Goal: Entertainment & Leisure: Consume media (video, audio)

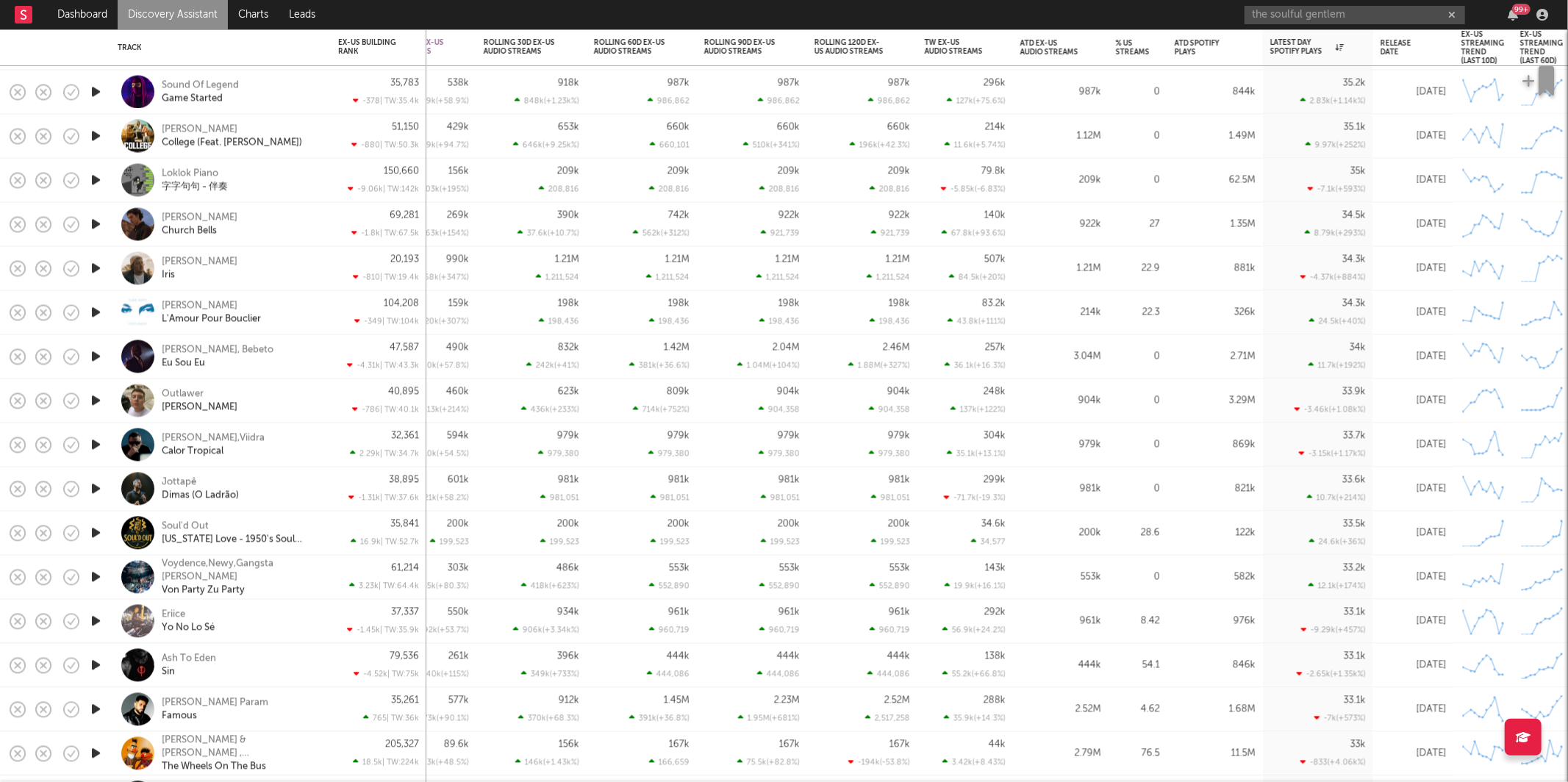
drag, startPoint x: 94, startPoint y: 399, endPoint x: 282, endPoint y: 374, distance: 189.7
click at [94, 398] on icon "button" at bounding box center [95, 400] width 15 height 18
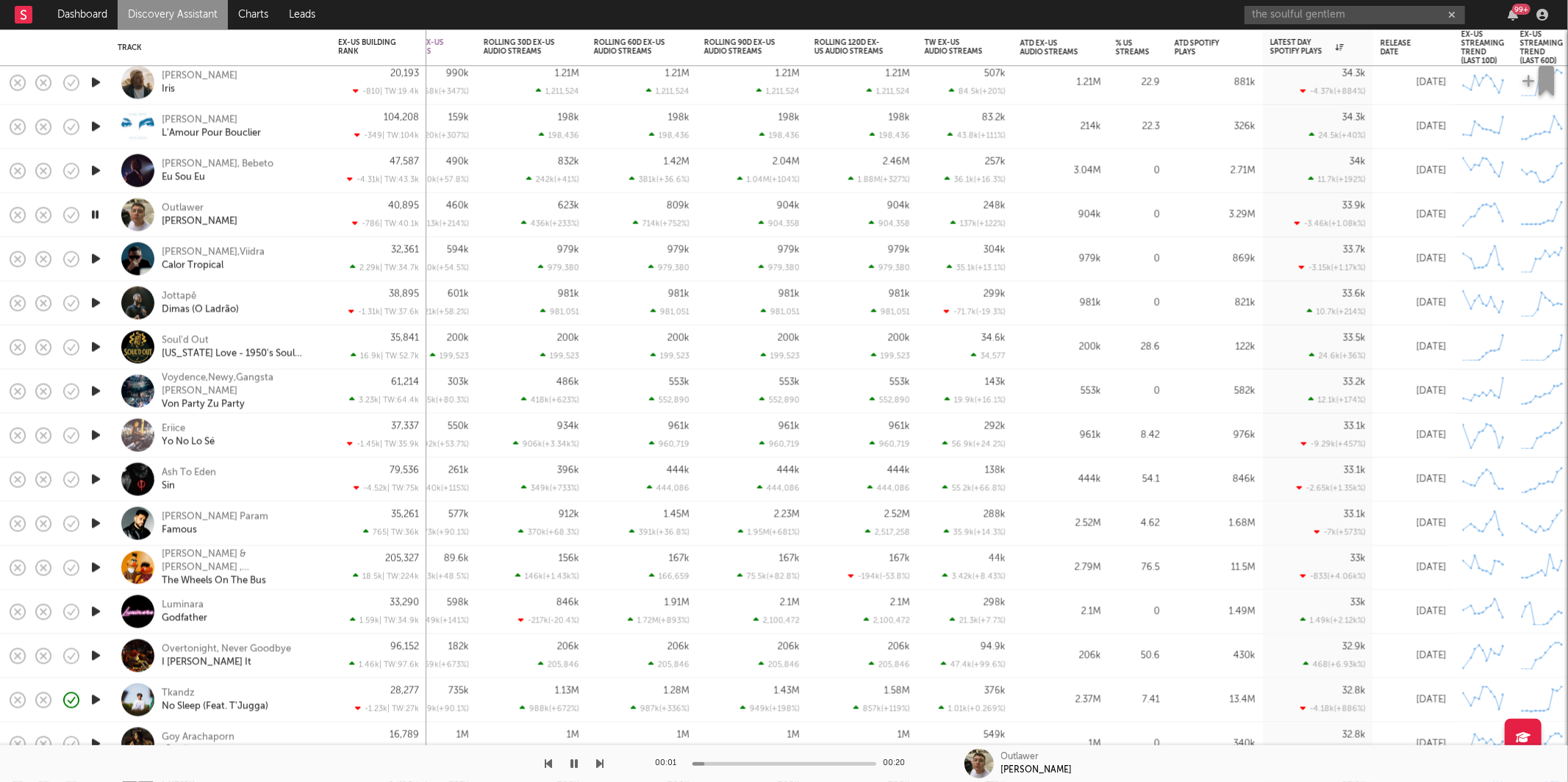
drag, startPoint x: 267, startPoint y: 210, endPoint x: 394, endPoint y: 217, distance: 127.2
click at [267, 210] on div "Outlawer [PERSON_NAME]" at bounding box center [241, 215] width 159 height 27
select select "1w"
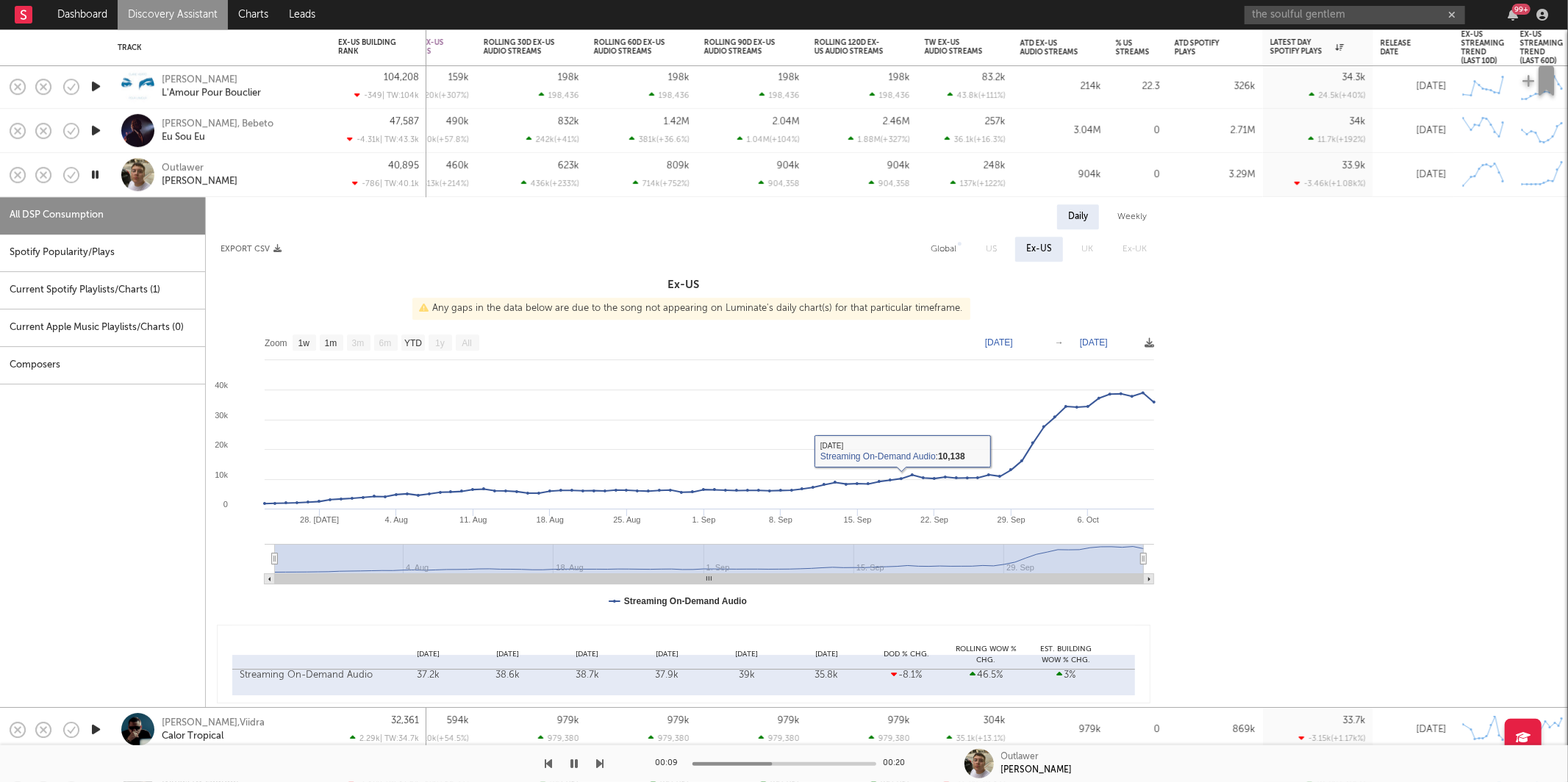
click at [161, 257] on div "Spotify Popularity/Plays" at bounding box center [102, 253] width 205 height 37
select select "1w"
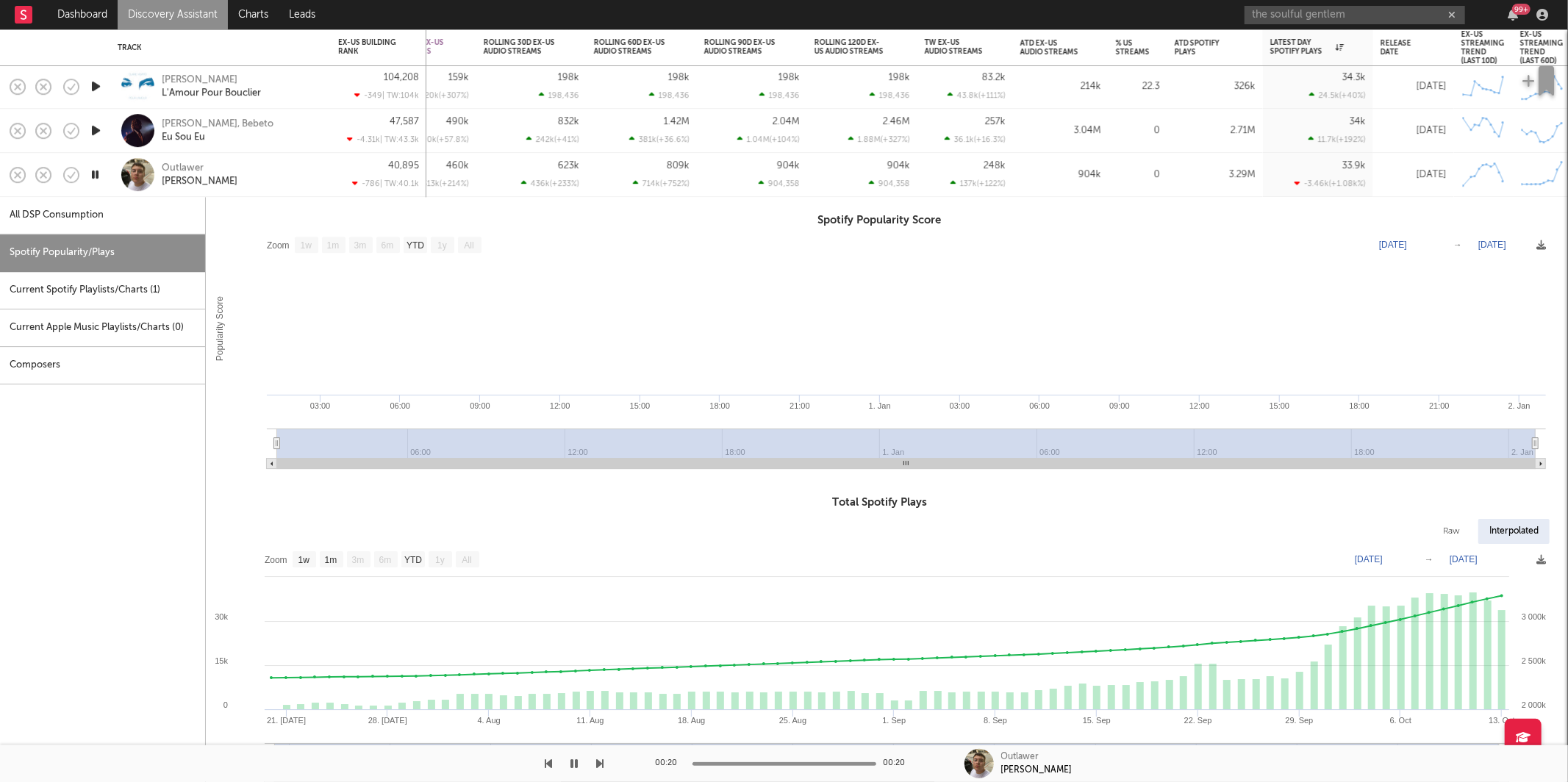
click at [279, 187] on div "Outlawer [PERSON_NAME]" at bounding box center [221, 174] width 206 height 43
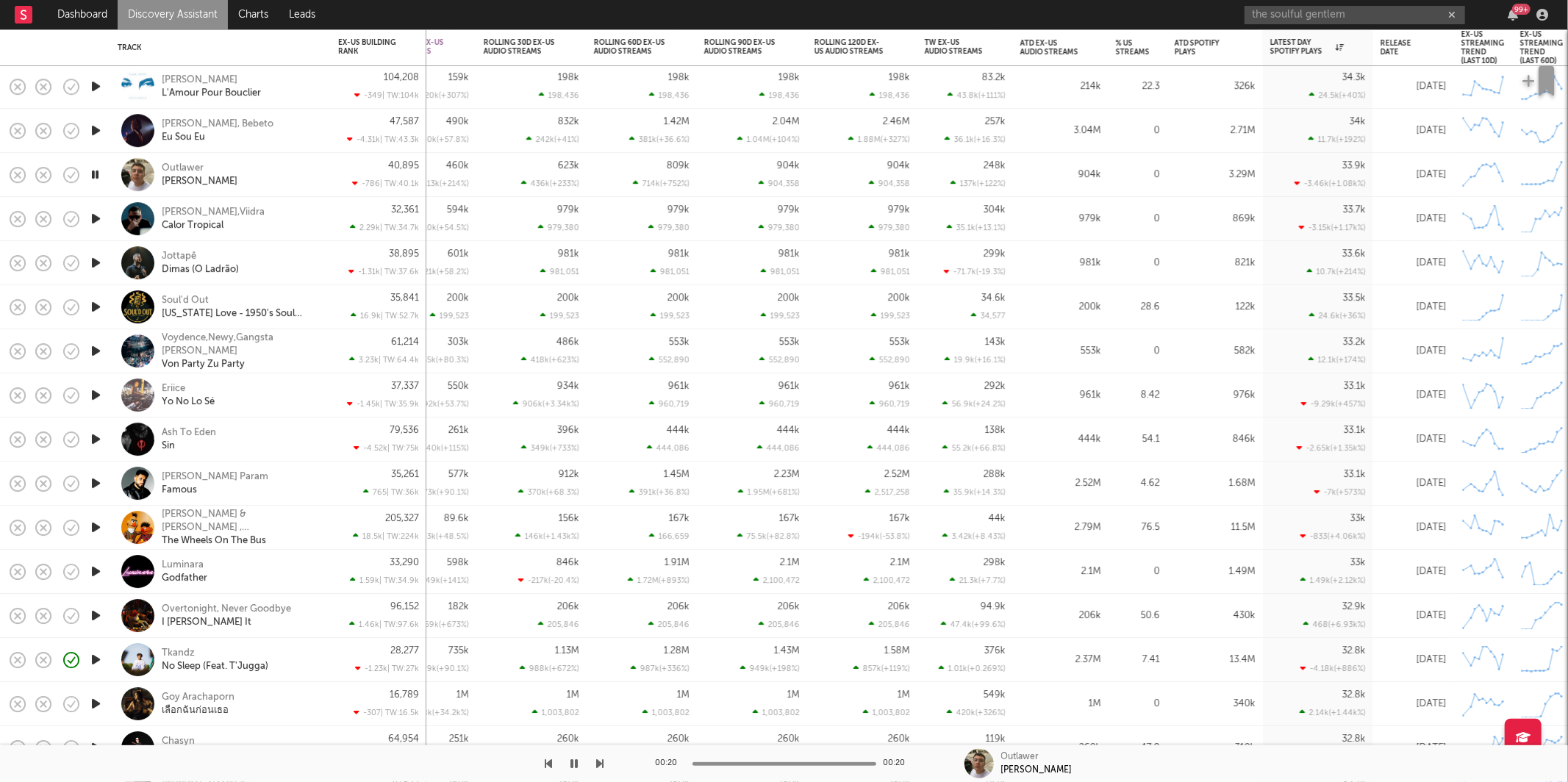
click at [95, 215] on icon "button" at bounding box center [95, 218] width 15 height 18
click at [597, 762] on icon "button" at bounding box center [601, 764] width 8 height 11
click at [600, 763] on icon "button" at bounding box center [601, 764] width 8 height 11
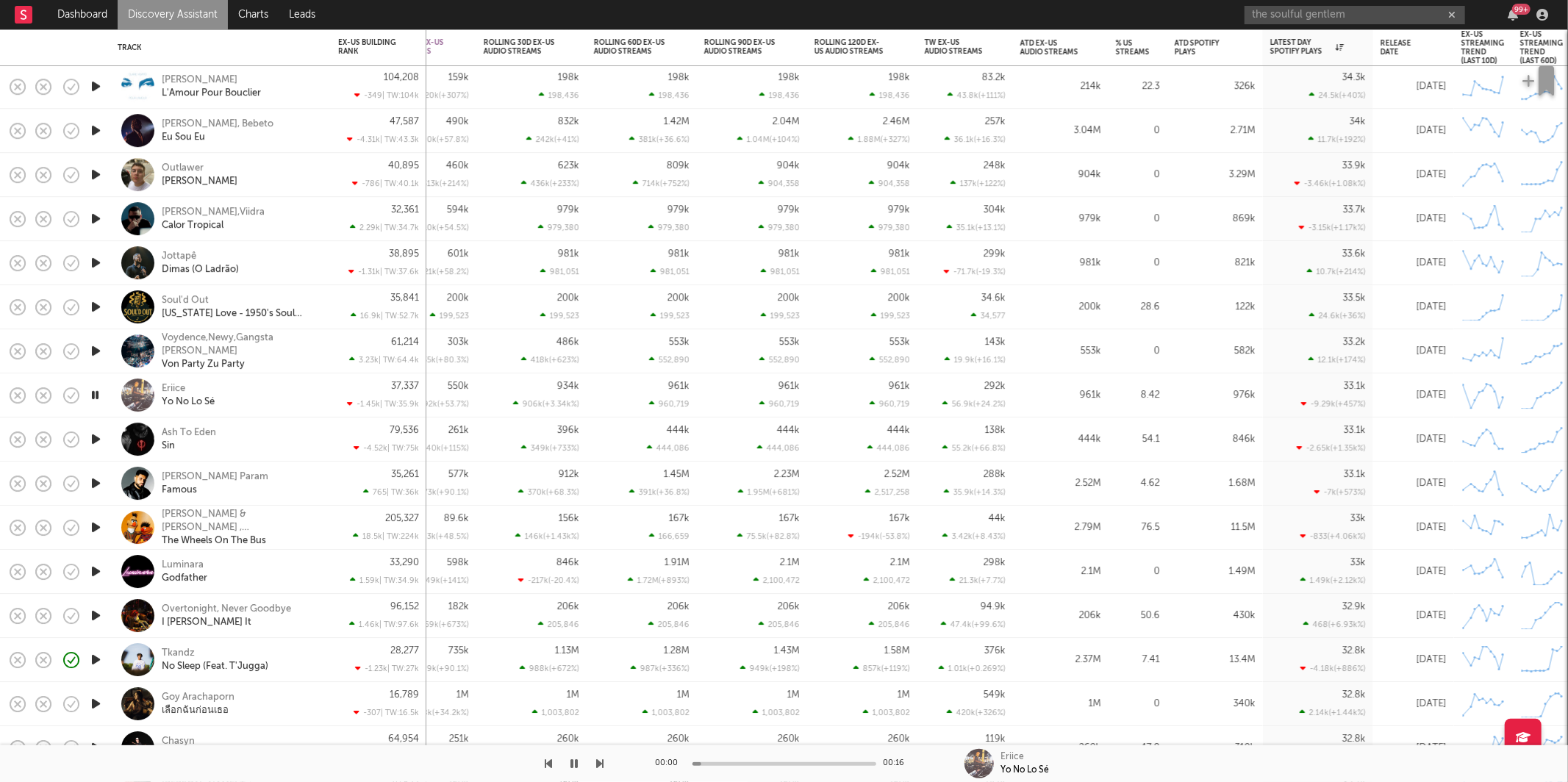
click at [600, 763] on icon "button" at bounding box center [601, 764] width 8 height 11
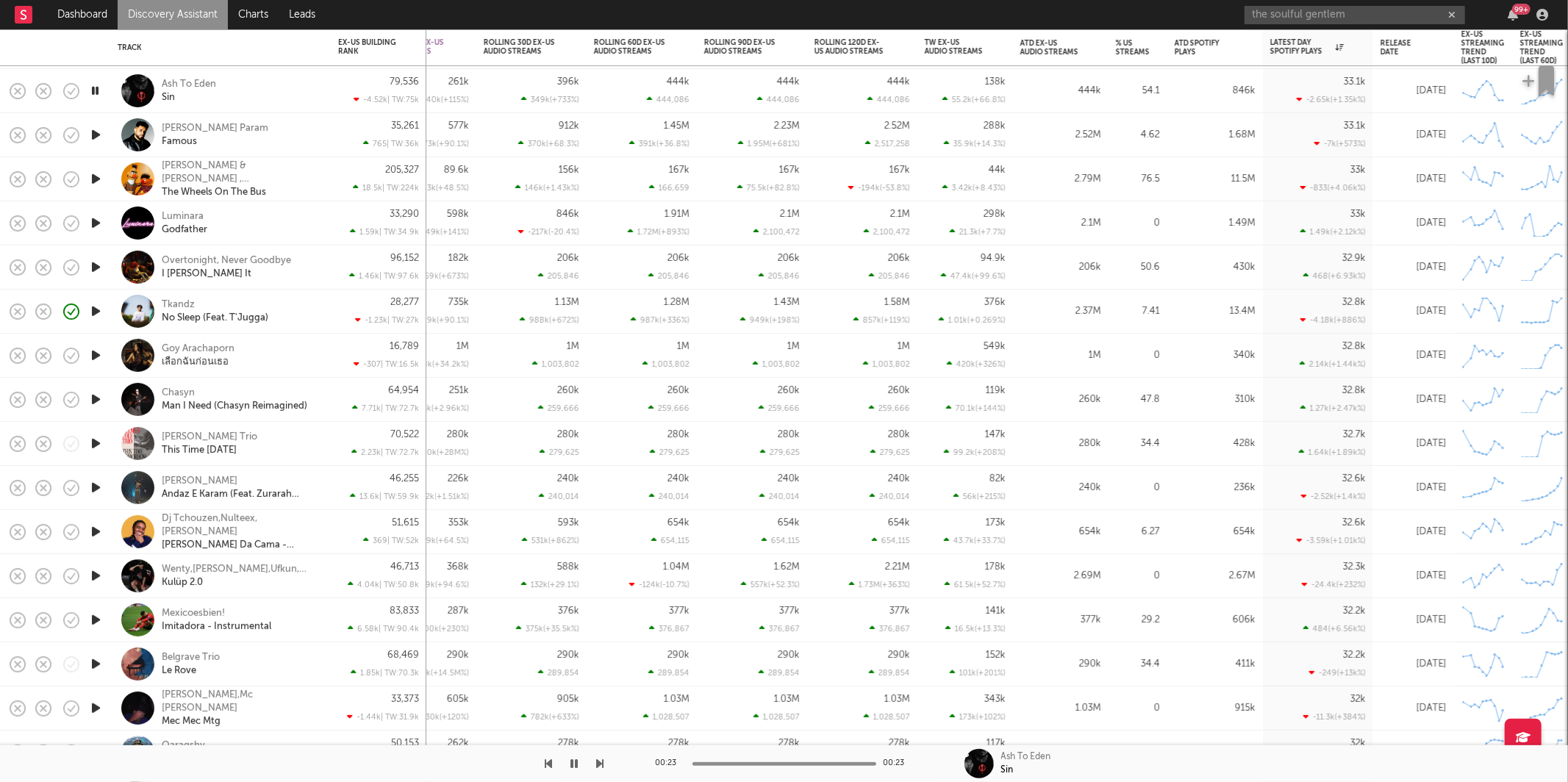
click at [599, 761] on icon "button" at bounding box center [601, 764] width 8 height 11
click at [599, 763] on icon "button" at bounding box center [601, 764] width 8 height 11
click at [604, 763] on div "00:04 00:25 [PERSON_NAME] & [PERSON_NAME] , Sesame Street The Wheels On The Bus" at bounding box center [784, 764] width 1568 height 37
click at [600, 763] on icon "button" at bounding box center [601, 764] width 8 height 11
click at [569, 767] on button "button" at bounding box center [574, 764] width 14 height 37
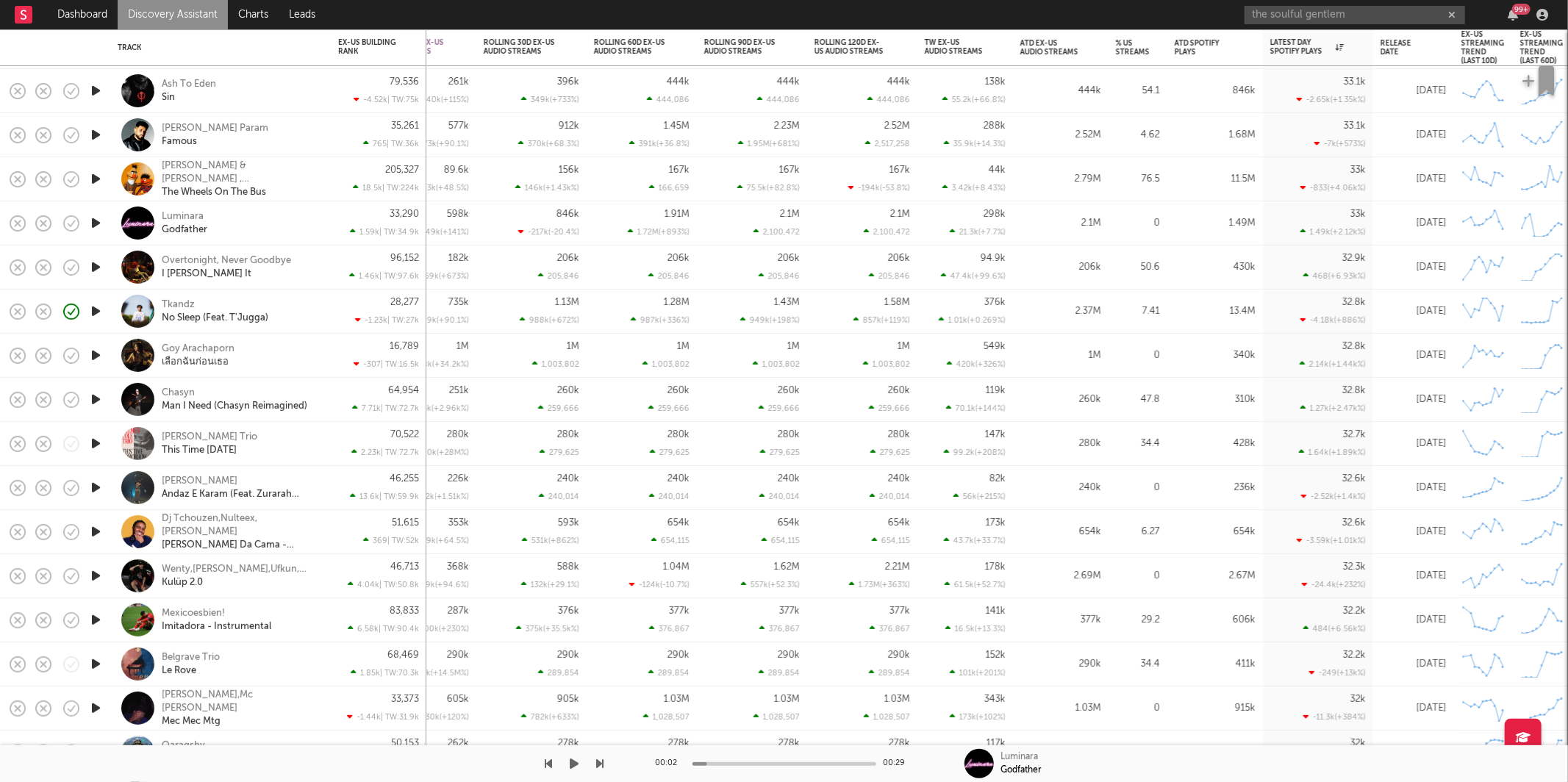
click at [571, 766] on icon "button" at bounding box center [575, 764] width 9 height 11
click at [598, 766] on icon "button" at bounding box center [601, 764] width 8 height 11
click at [600, 766] on icon "button" at bounding box center [601, 764] width 8 height 11
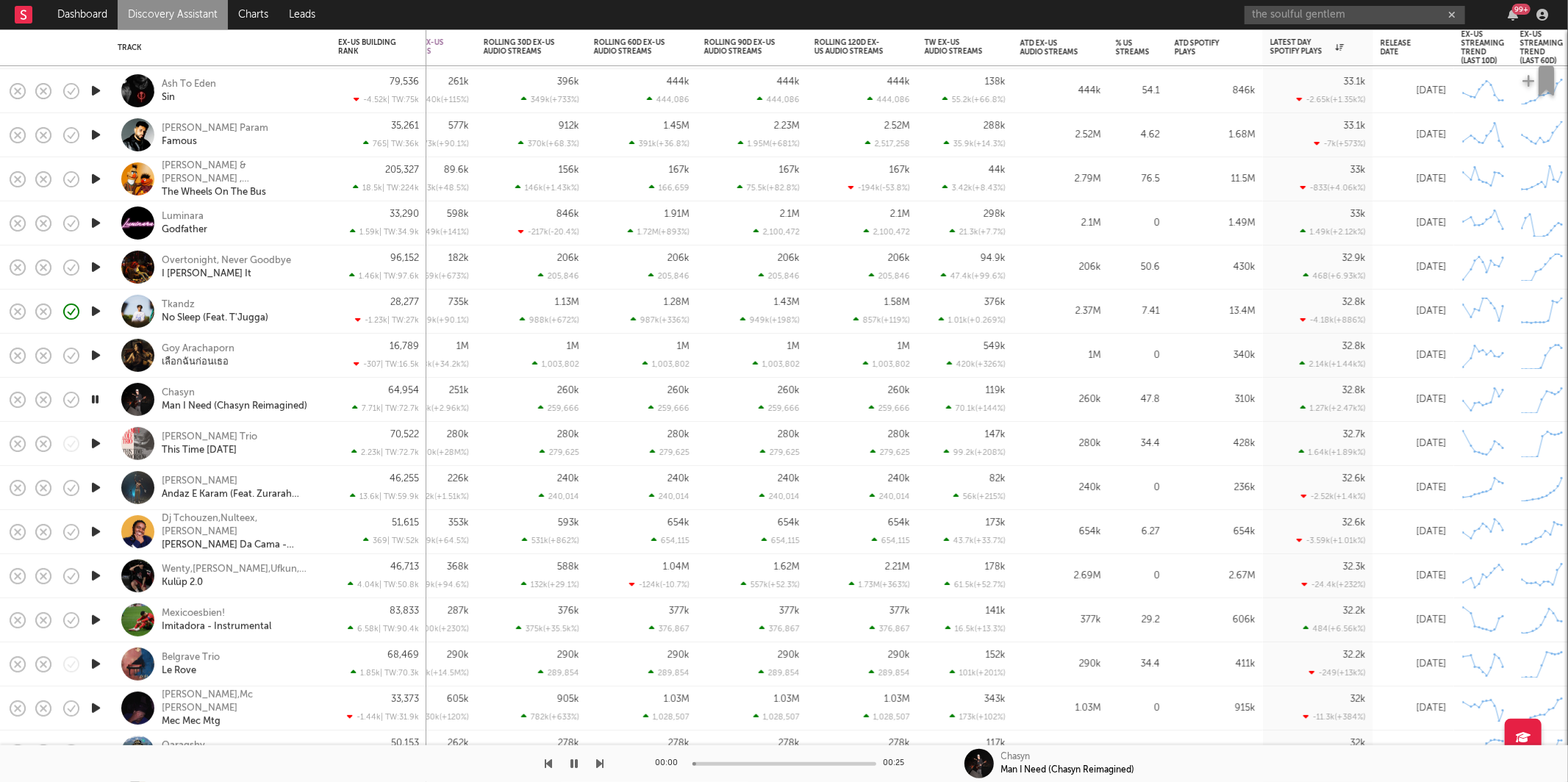
click at [600, 766] on icon "button" at bounding box center [601, 764] width 8 height 11
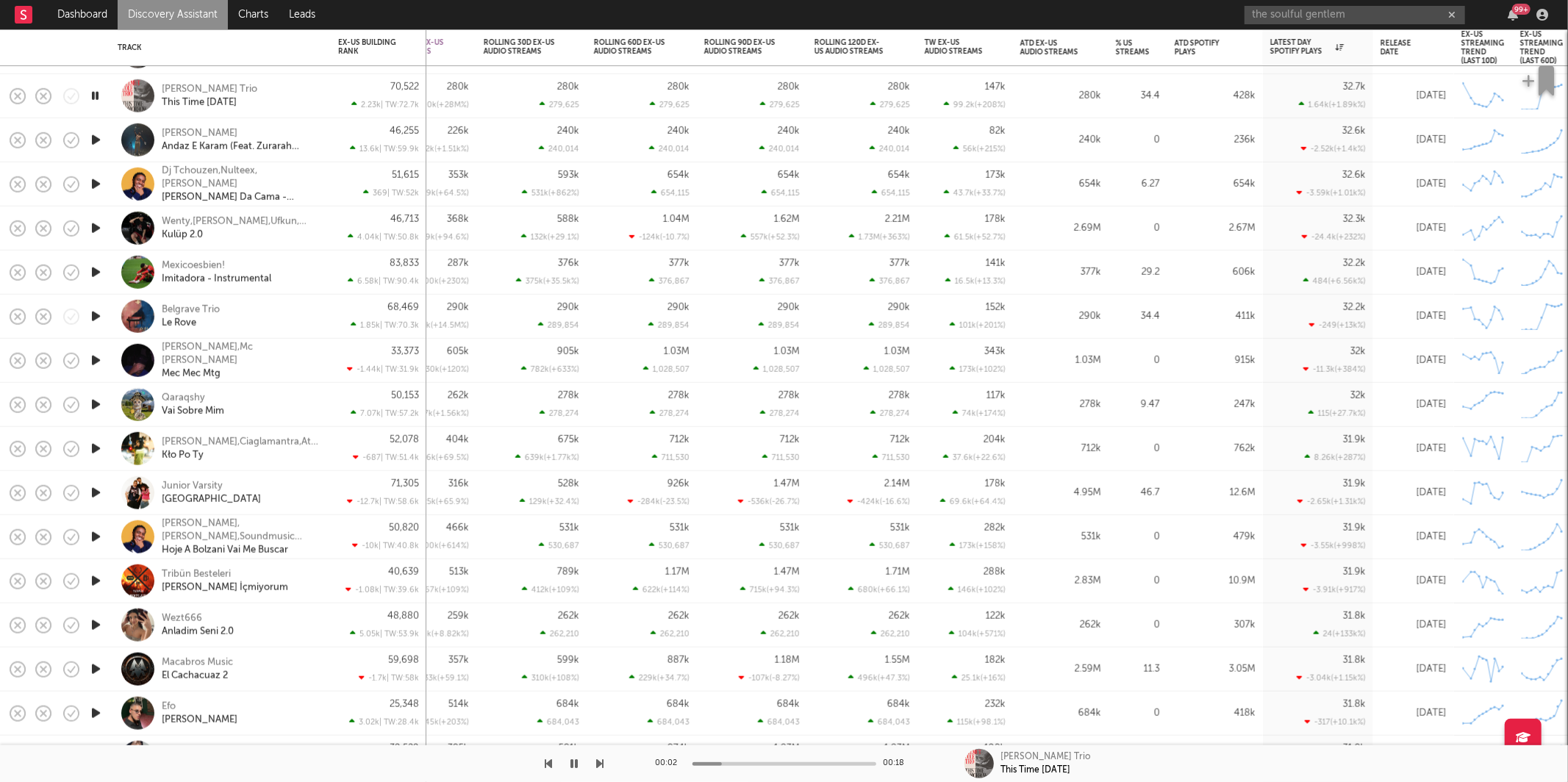
click at [596, 769] on div at bounding box center [302, 764] width 604 height 37
click at [599, 764] on icon "button" at bounding box center [601, 764] width 8 height 11
click at [603, 759] on icon "button" at bounding box center [601, 764] width 8 height 11
click at [611, 768] on div "00:01 00:16 Dj Tchouzen,Nulteex,[PERSON_NAME] [PERSON_NAME] Da Cama - Slowed" at bounding box center [784, 764] width 1568 height 37
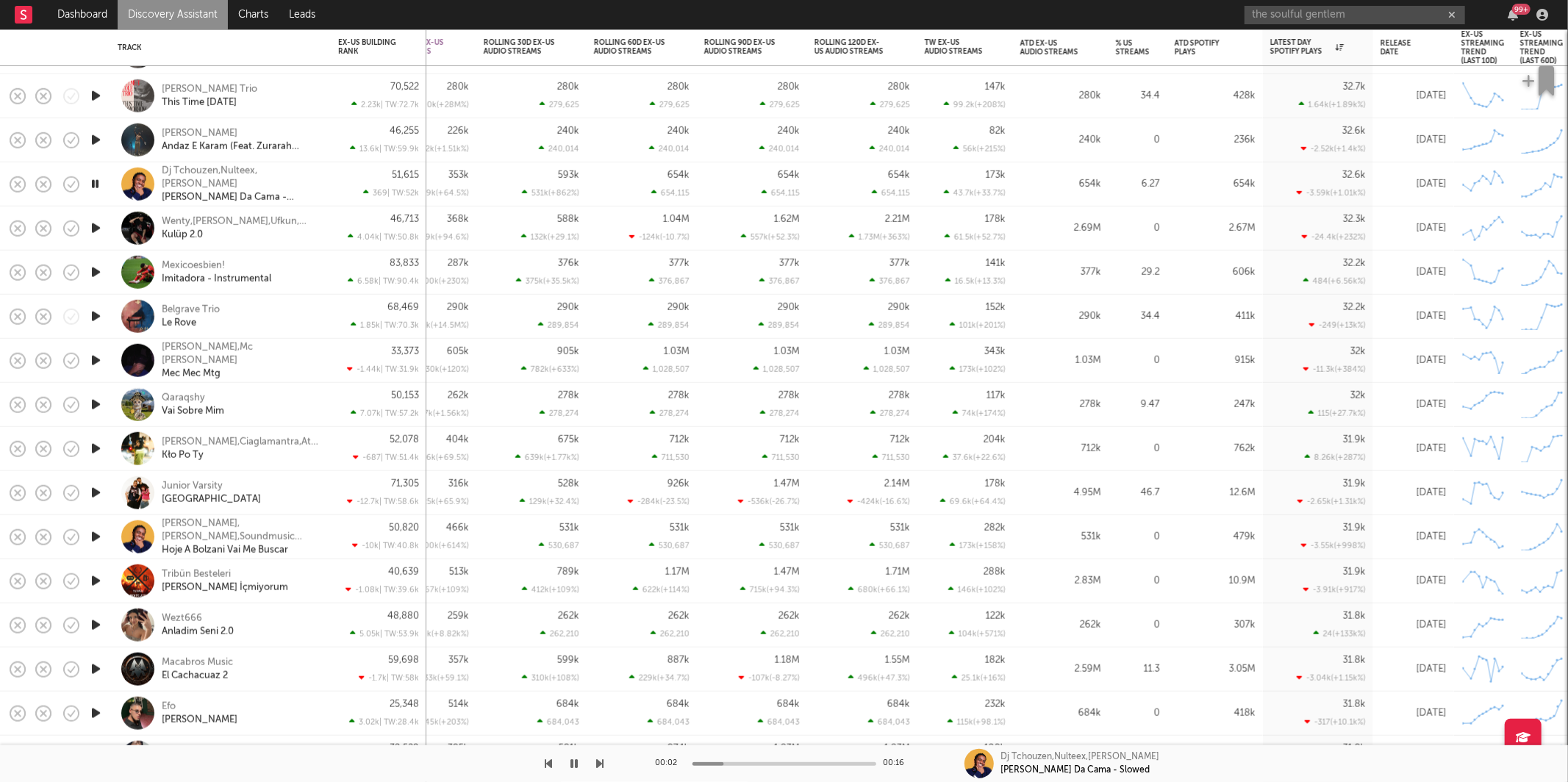
click at [604, 762] on div "00:02 00:16 Dj Tchouzen,Nulteex,[PERSON_NAME] [PERSON_NAME] Da Cama - Slowed" at bounding box center [784, 764] width 1568 height 37
click at [600, 765] on icon "button" at bounding box center [601, 764] width 8 height 11
click at [601, 766] on icon "button" at bounding box center [601, 764] width 8 height 11
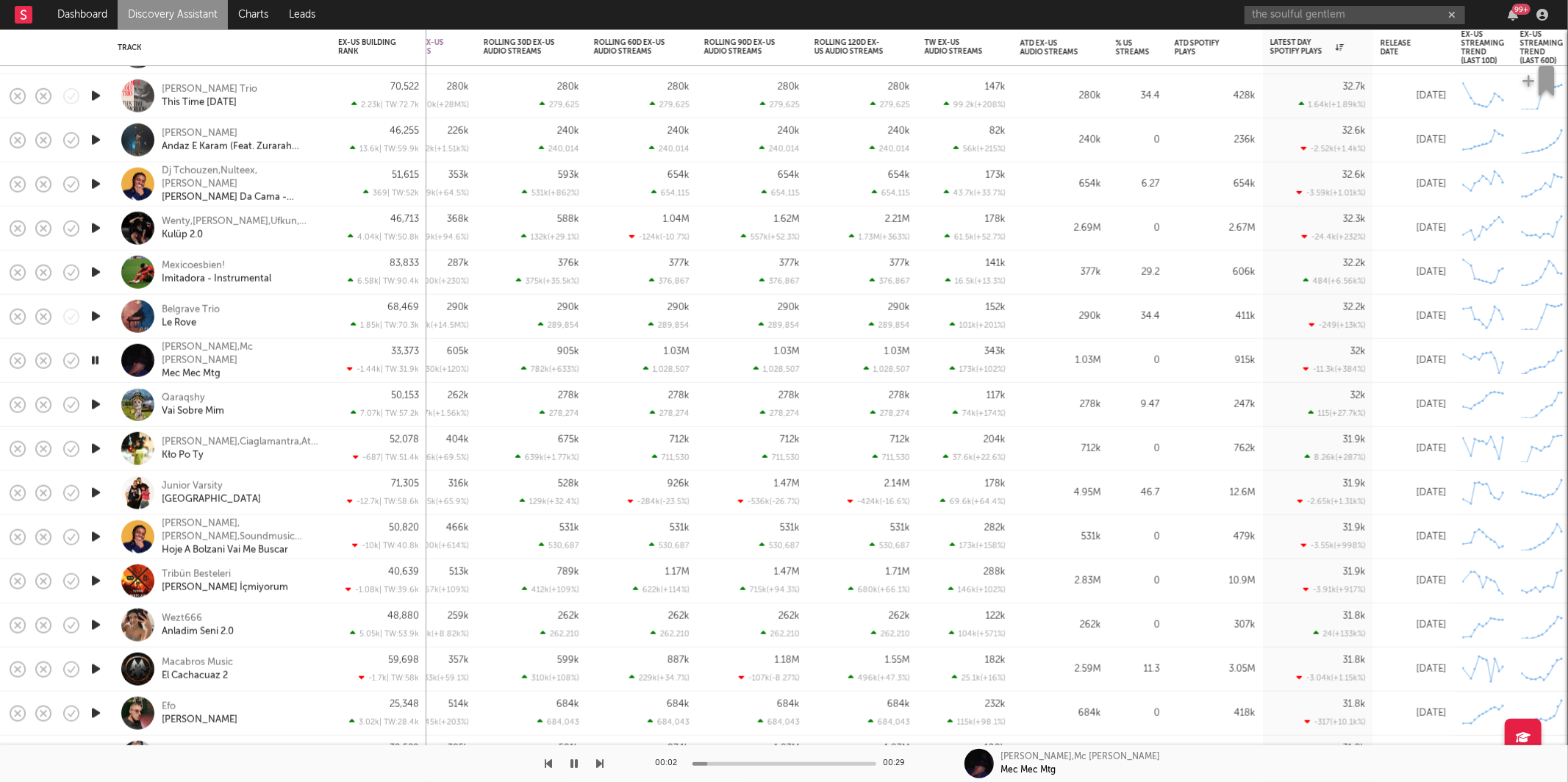
click at [601, 766] on icon "button" at bounding box center [601, 764] width 8 height 11
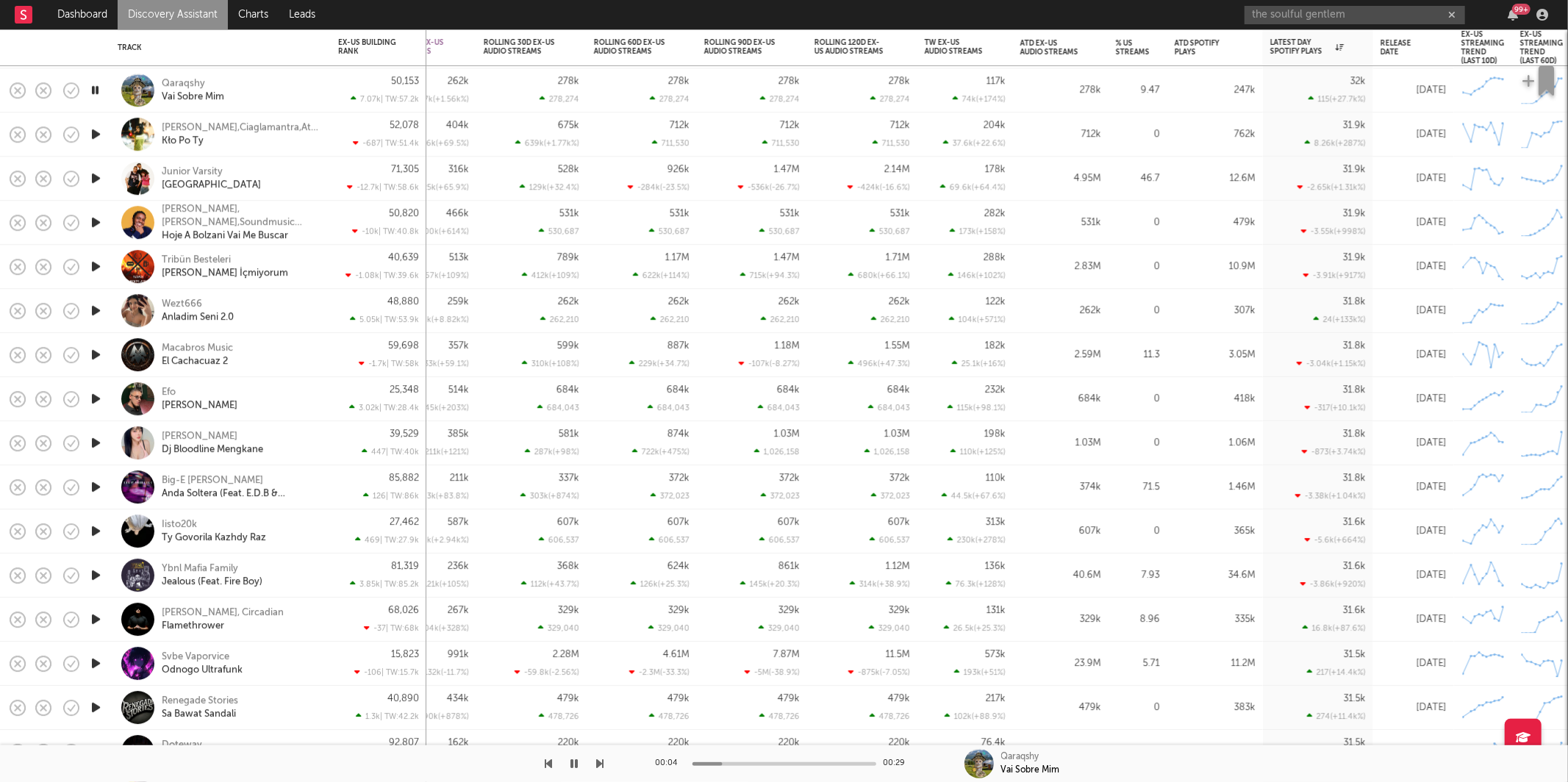
click at [602, 761] on icon "button" at bounding box center [601, 764] width 8 height 11
